Goal: Information Seeking & Learning: Learn about a topic

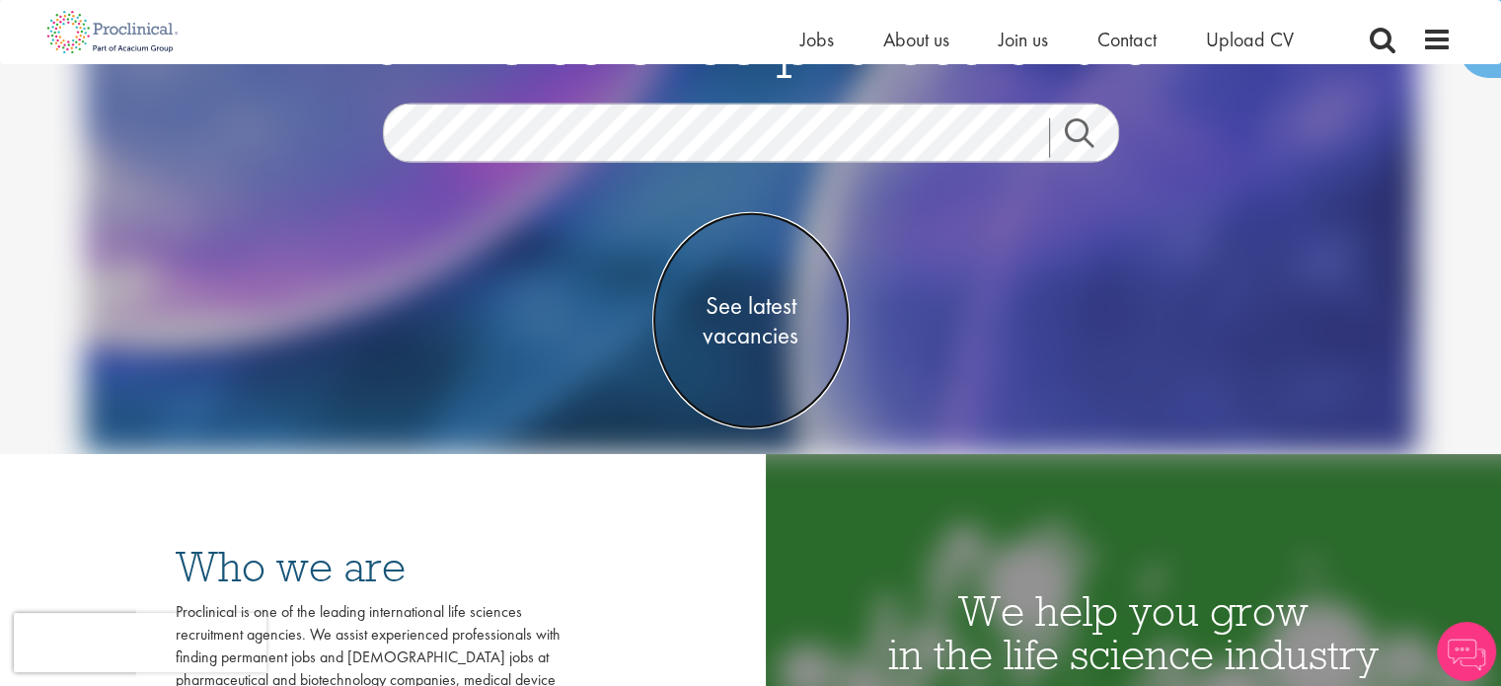
click at [748, 344] on span "See latest vacancies" at bounding box center [750, 320] width 197 height 59
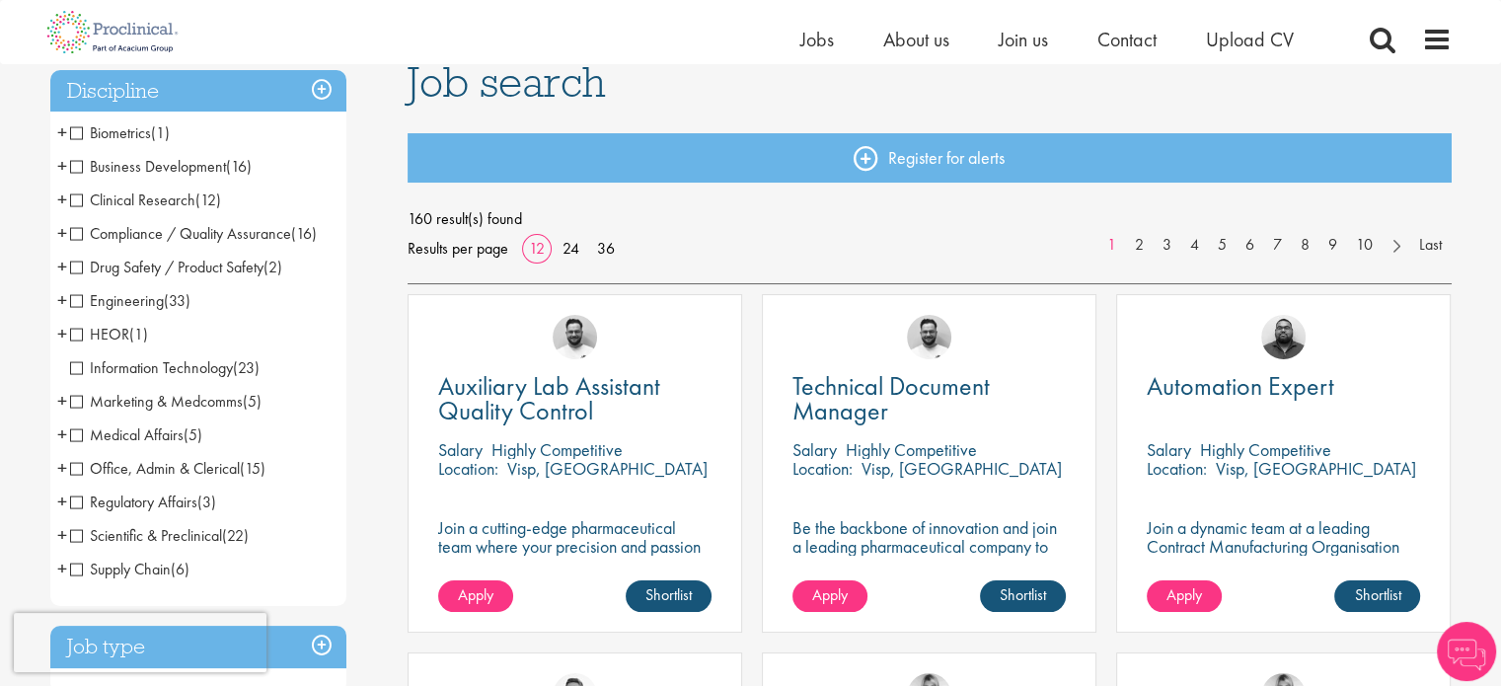
scroll to position [197, 0]
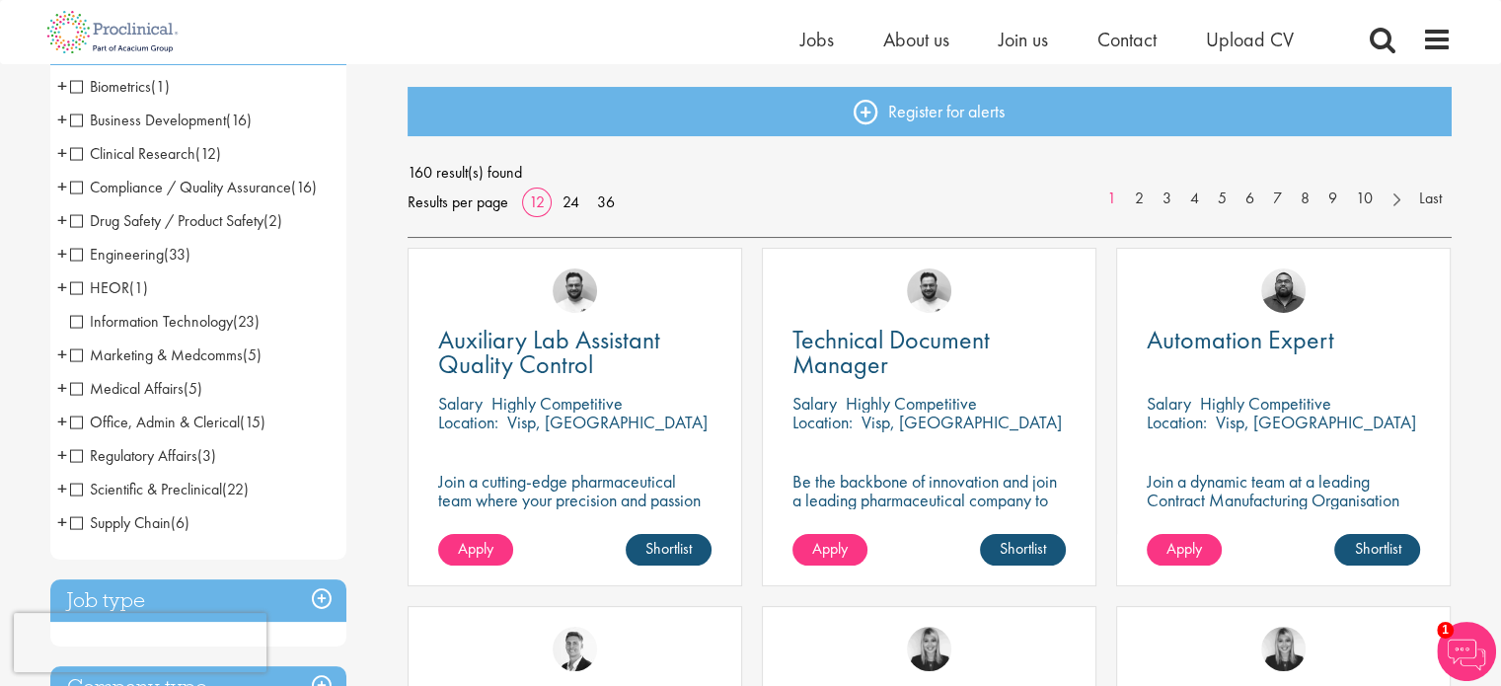
click at [73, 188] on span "Compliance / Quality Assurance" at bounding box center [180, 187] width 221 height 21
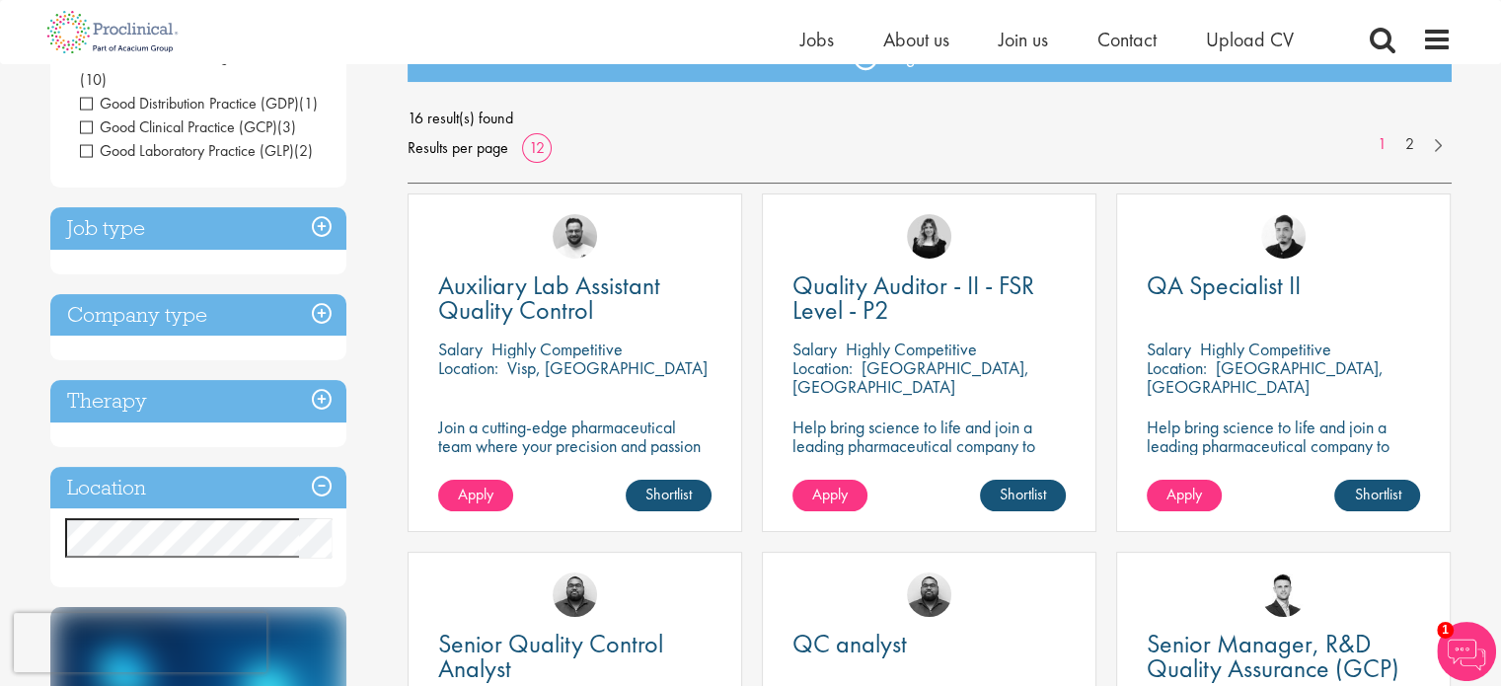
scroll to position [296, 0]
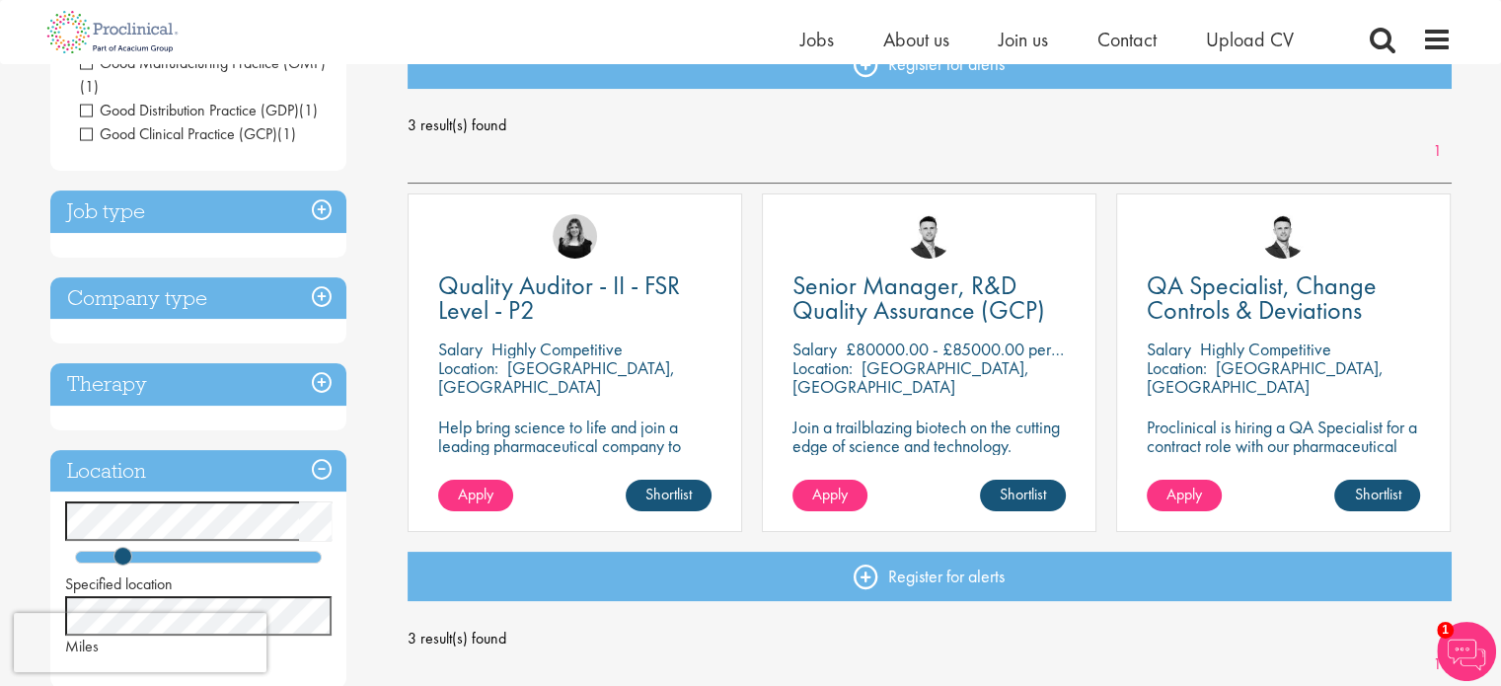
scroll to position [197, 0]
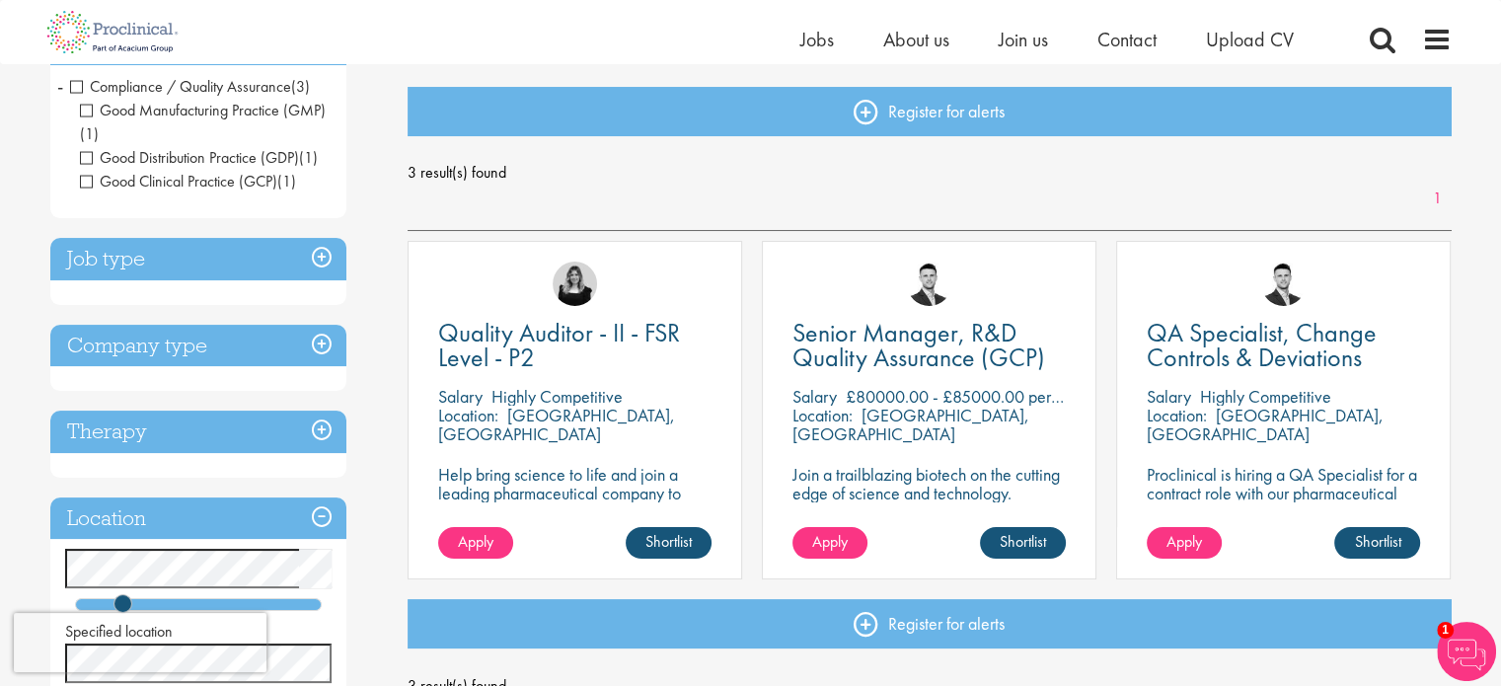
click at [623, 397] on p "Highly Competitive" at bounding box center [556, 396] width 131 height 23
click at [582, 327] on span "Quality Auditor - II - FSR Level - P2" at bounding box center [559, 345] width 242 height 58
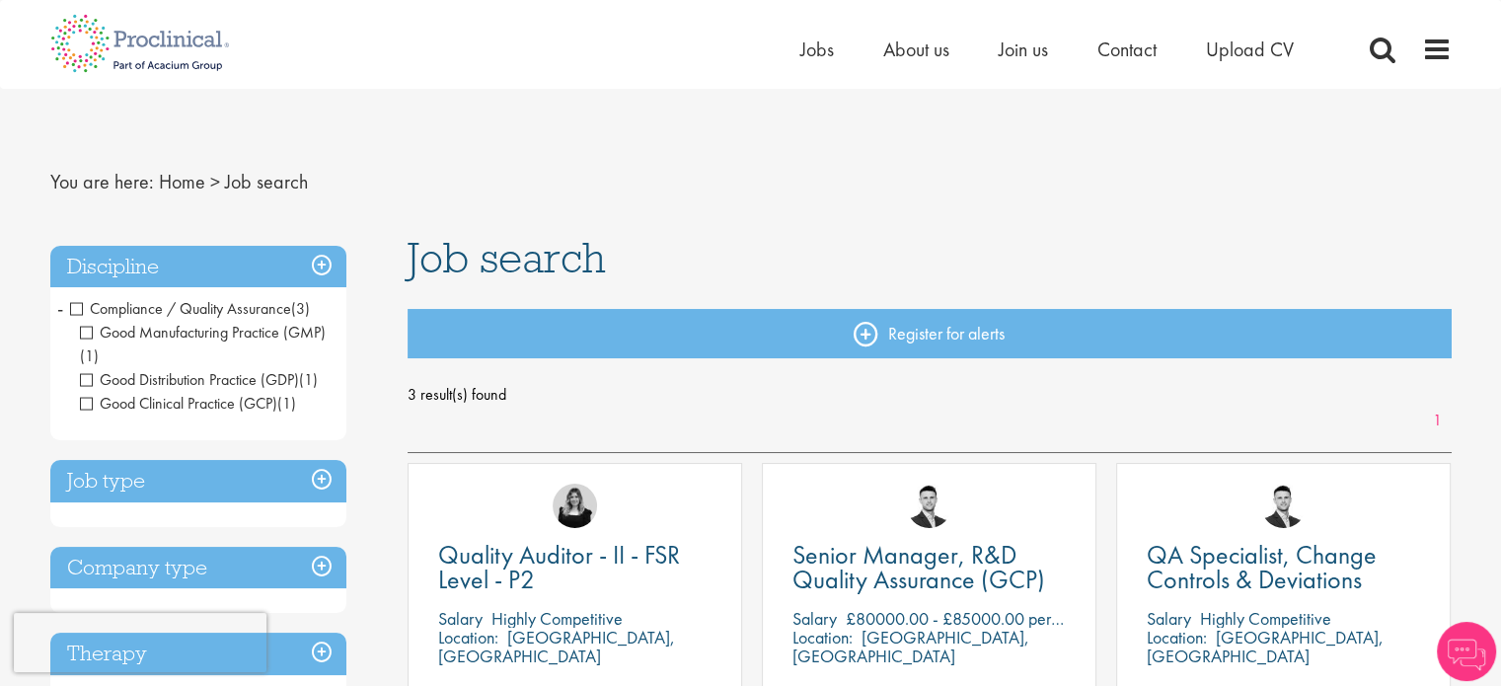
click at [315, 257] on h3 "Discipline" at bounding box center [198, 267] width 296 height 42
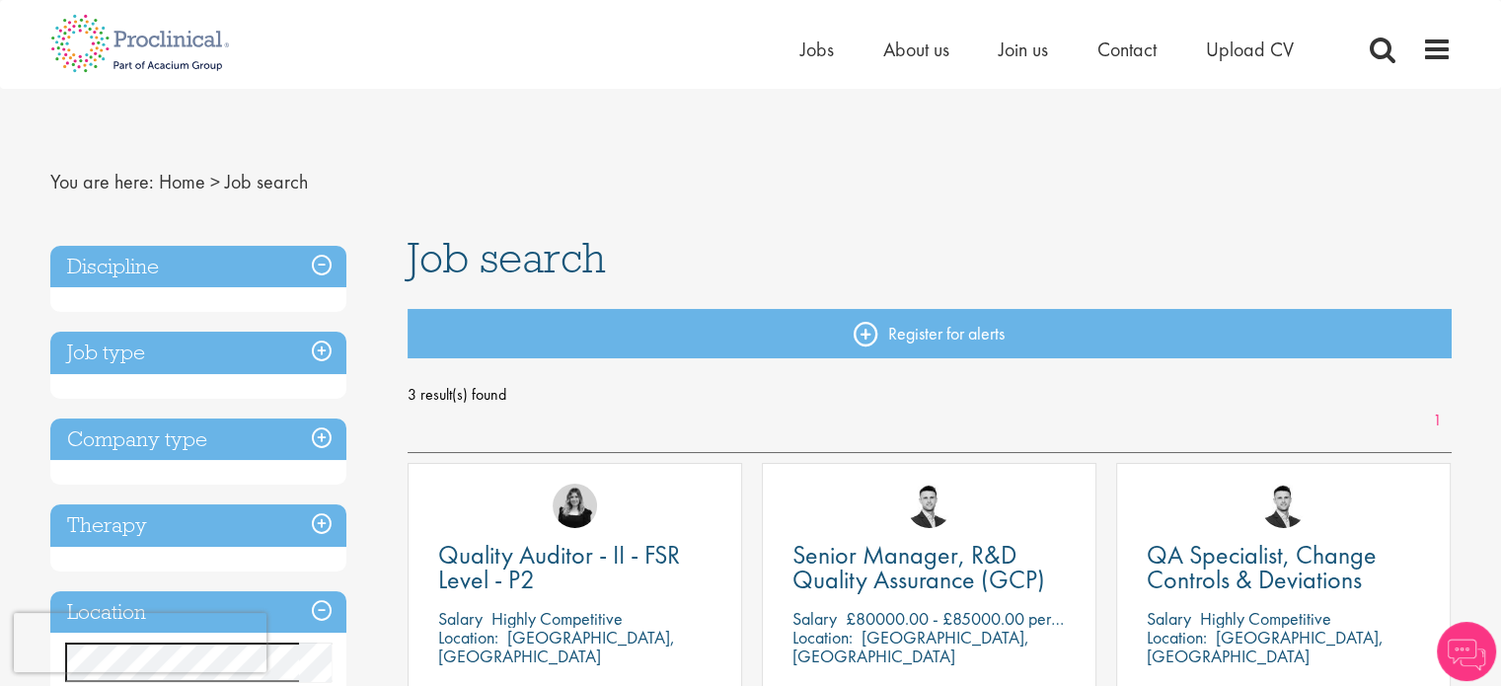
click at [316, 259] on h3 "Discipline" at bounding box center [198, 267] width 296 height 42
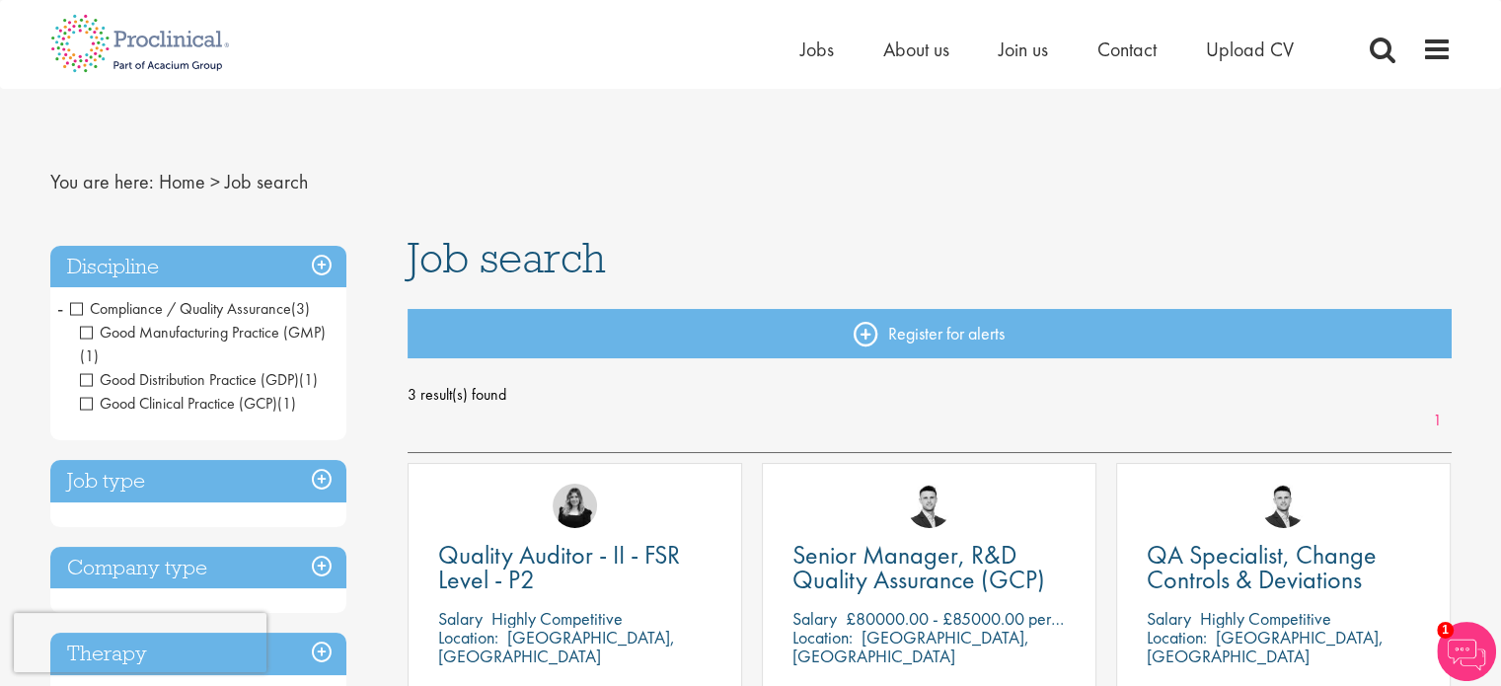
click at [57, 307] on span "-" at bounding box center [60, 308] width 6 height 30
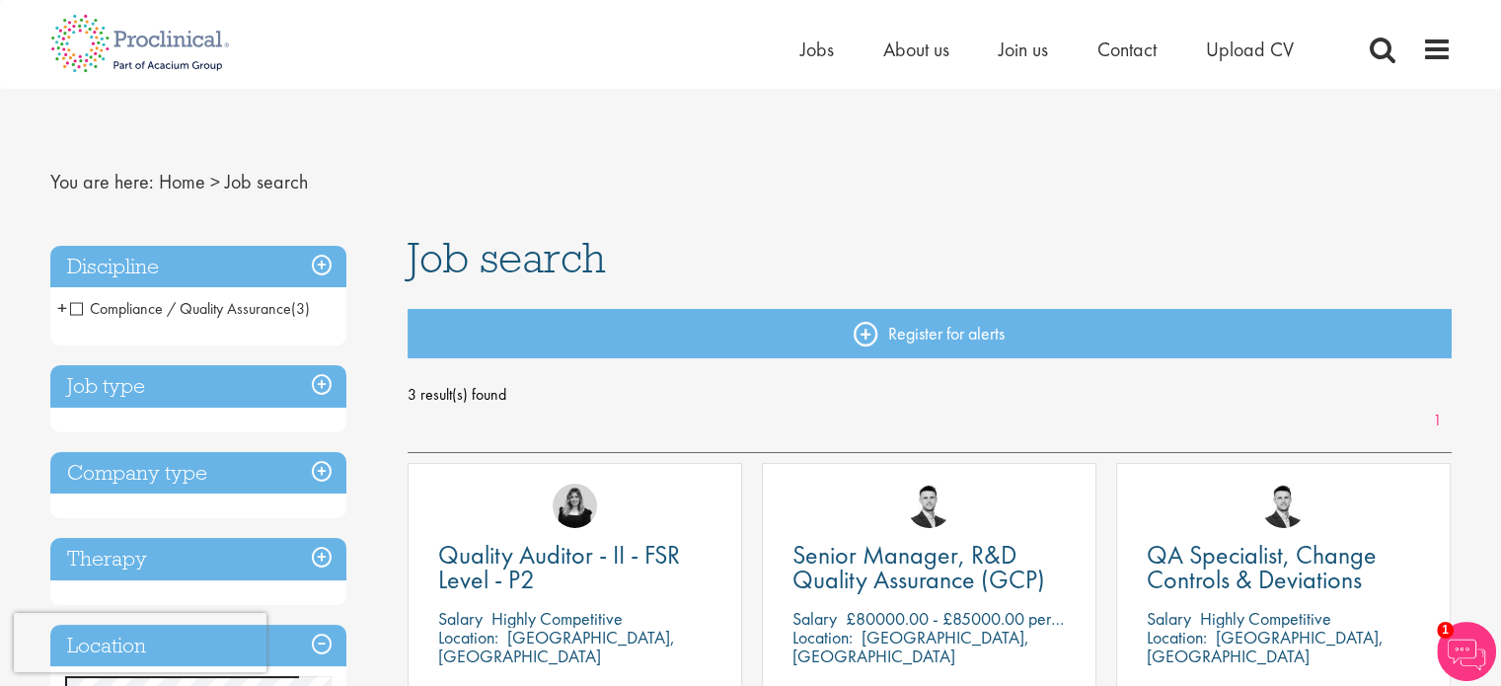
click at [75, 307] on span "Compliance / Quality Assurance" at bounding box center [180, 308] width 221 height 21
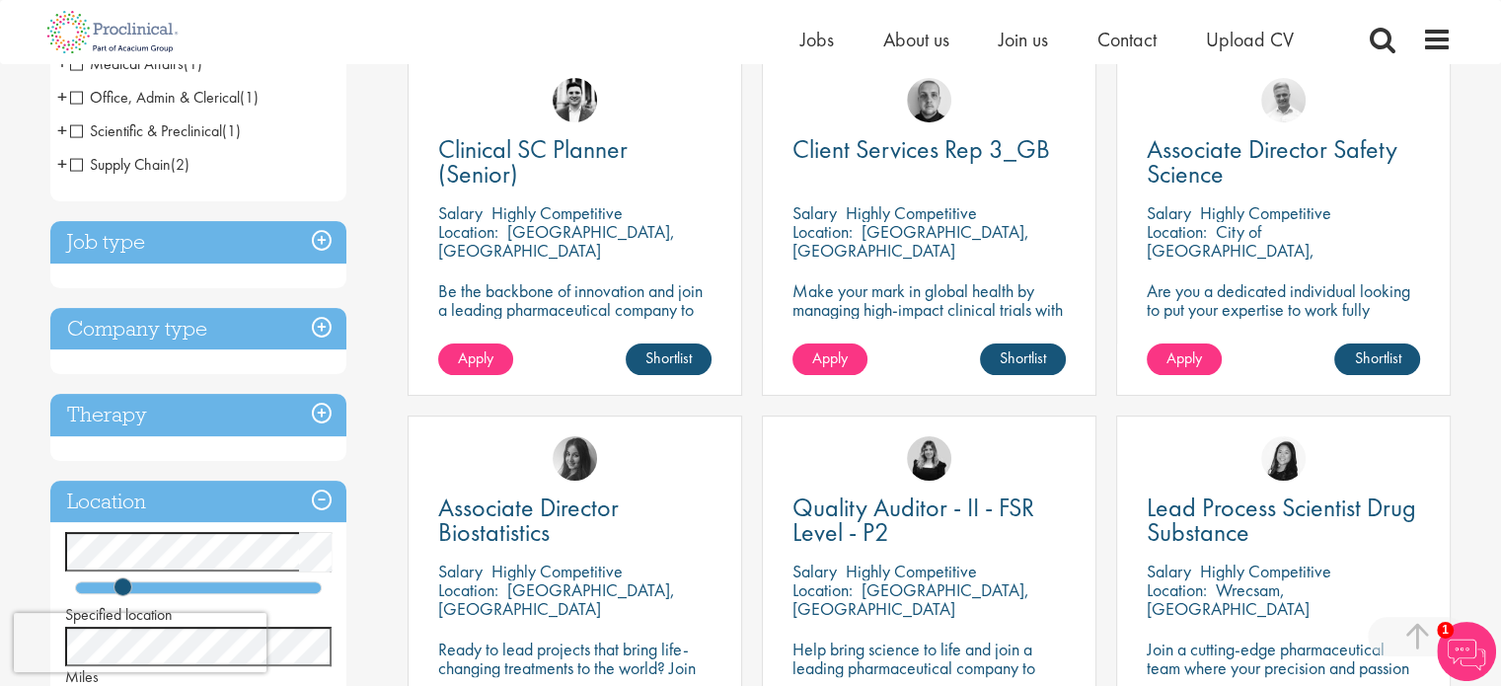
scroll to position [493, 0]
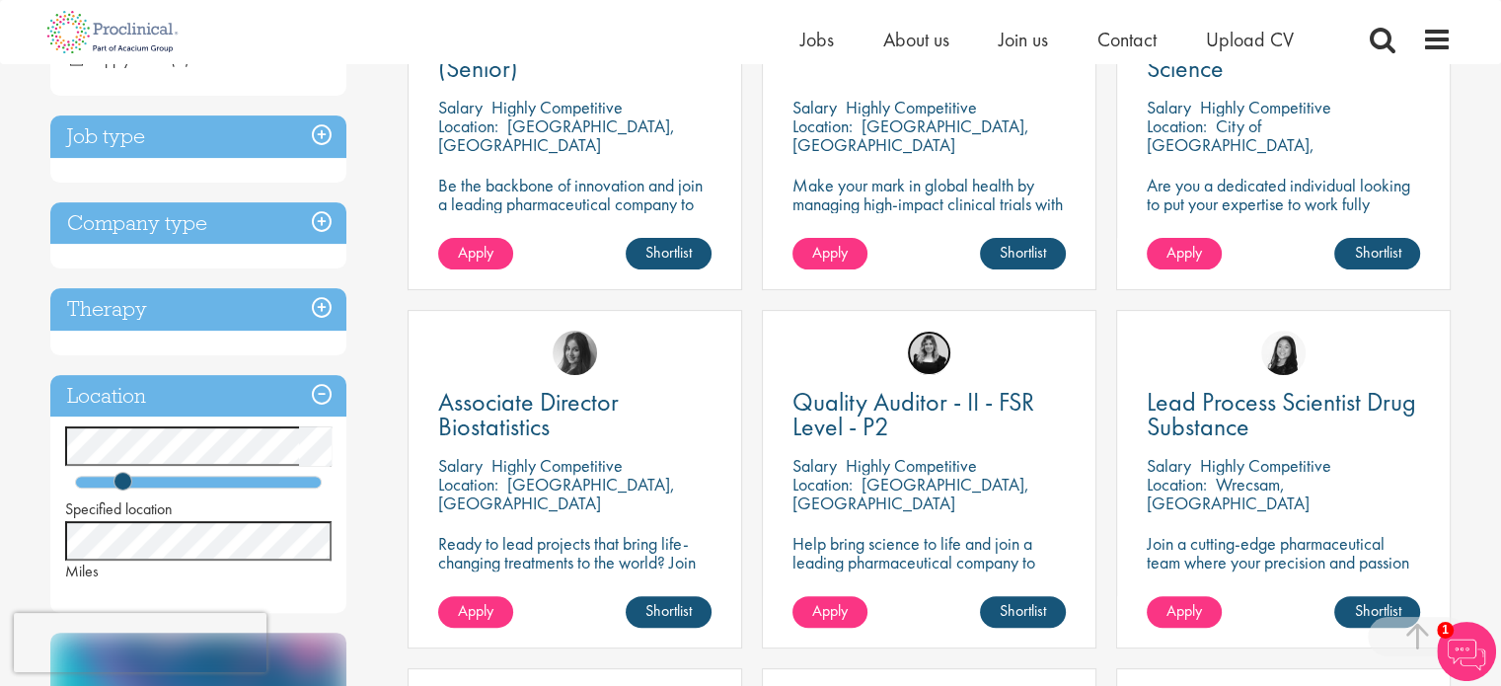
click at [939, 356] on img at bounding box center [929, 353] width 44 height 44
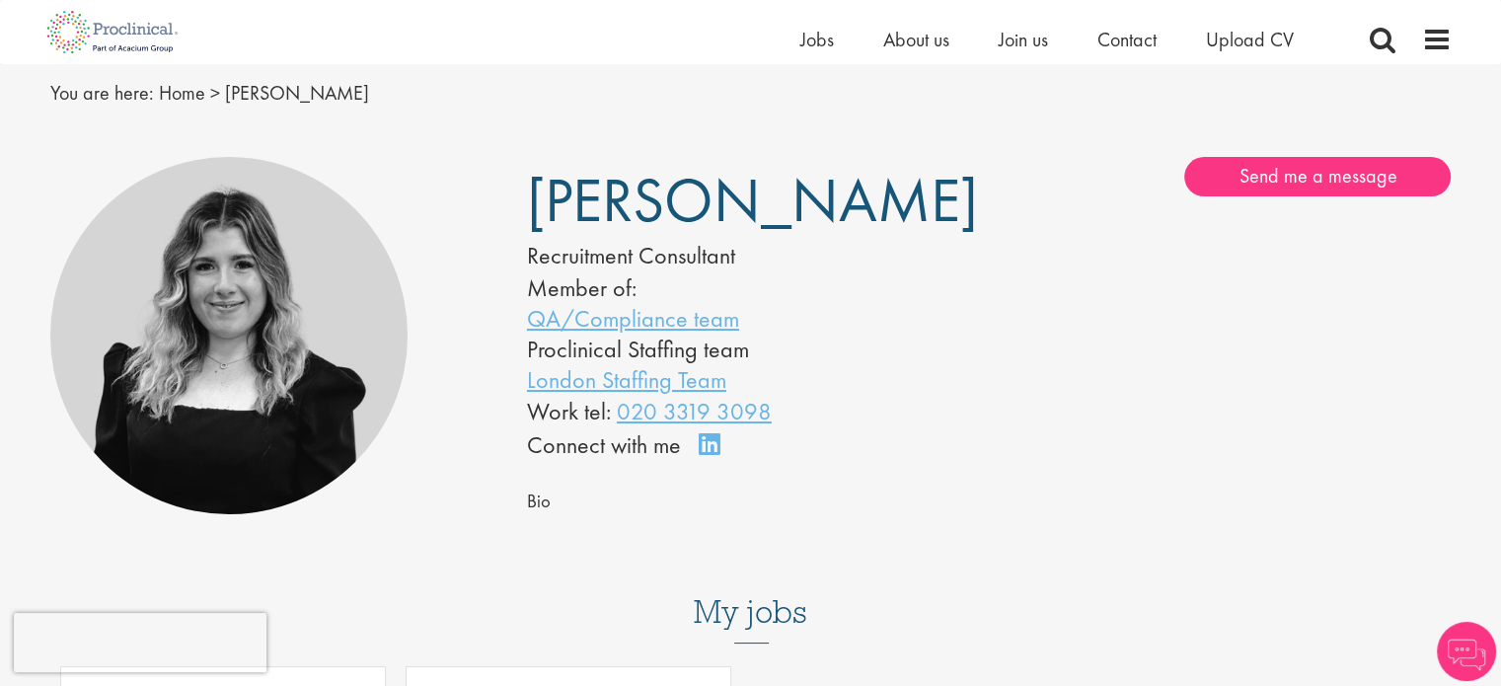
scroll to position [99, 0]
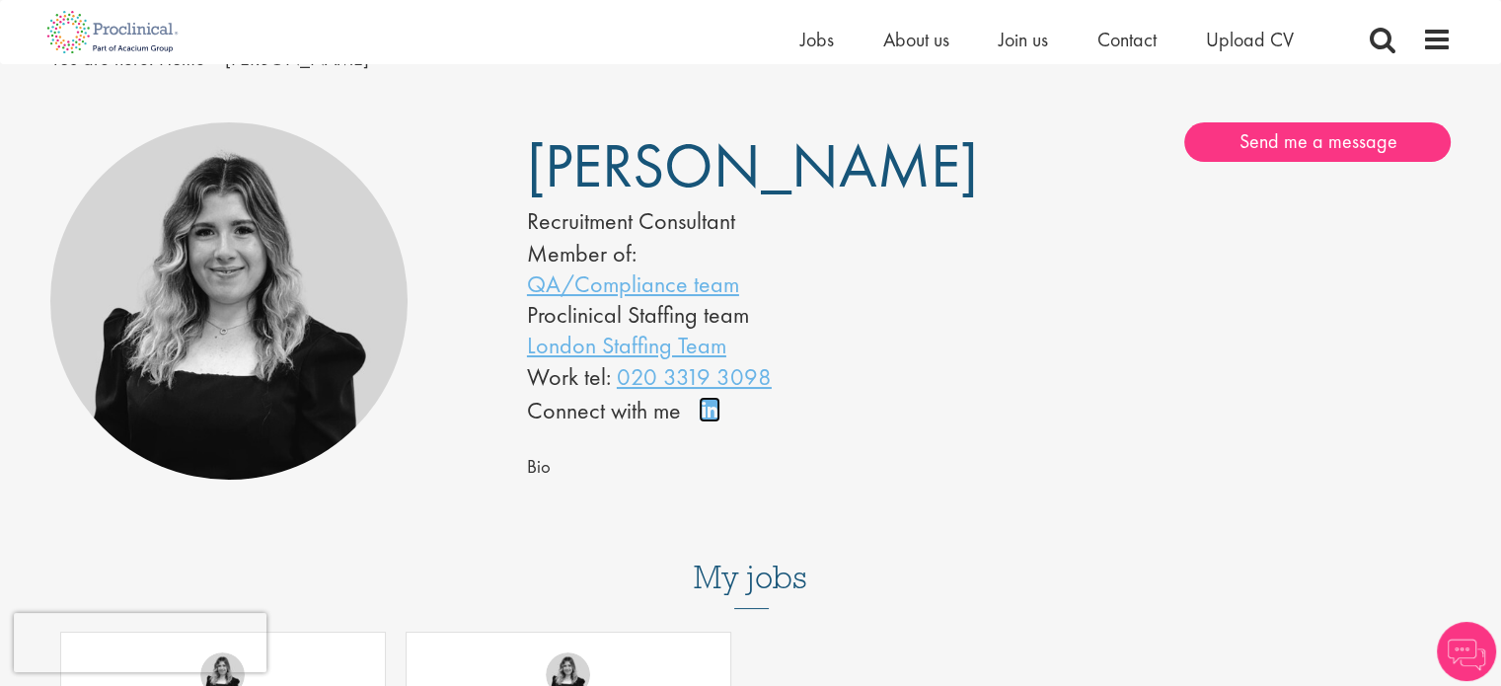
click at [705, 418] on link "Connect on LinkedIn" at bounding box center [716, 418] width 35 height 0
